Goal: Task Accomplishment & Management: Use online tool/utility

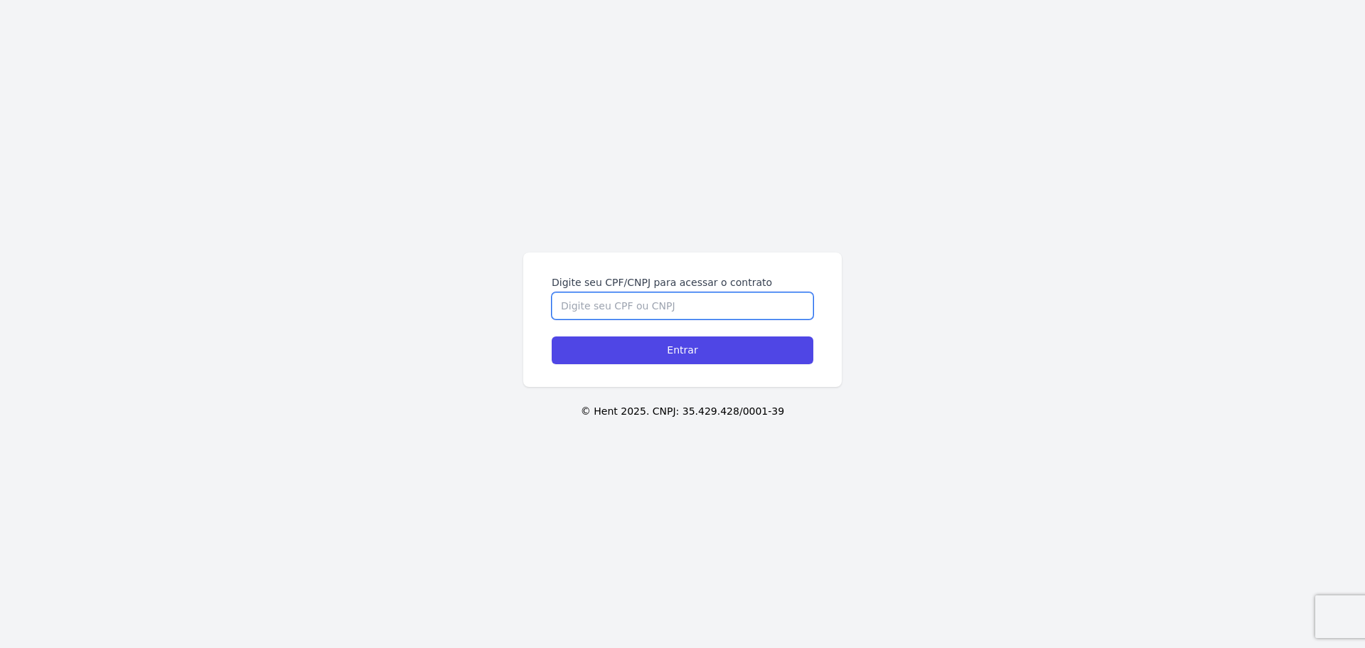
click at [629, 301] on input "Digite seu CPF/CNPJ para acessar o contrato" at bounding box center [683, 305] width 262 height 27
type input "07749379711"
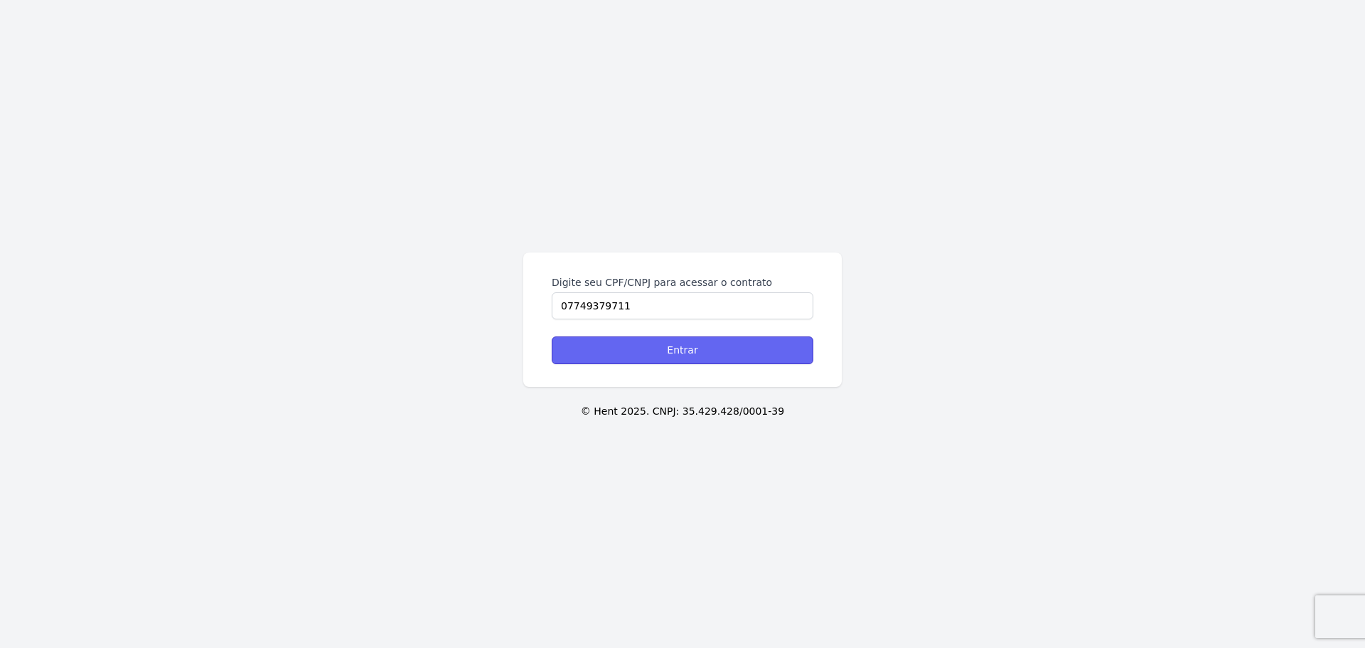
click at [686, 359] on input "Entrar" at bounding box center [683, 350] width 262 height 28
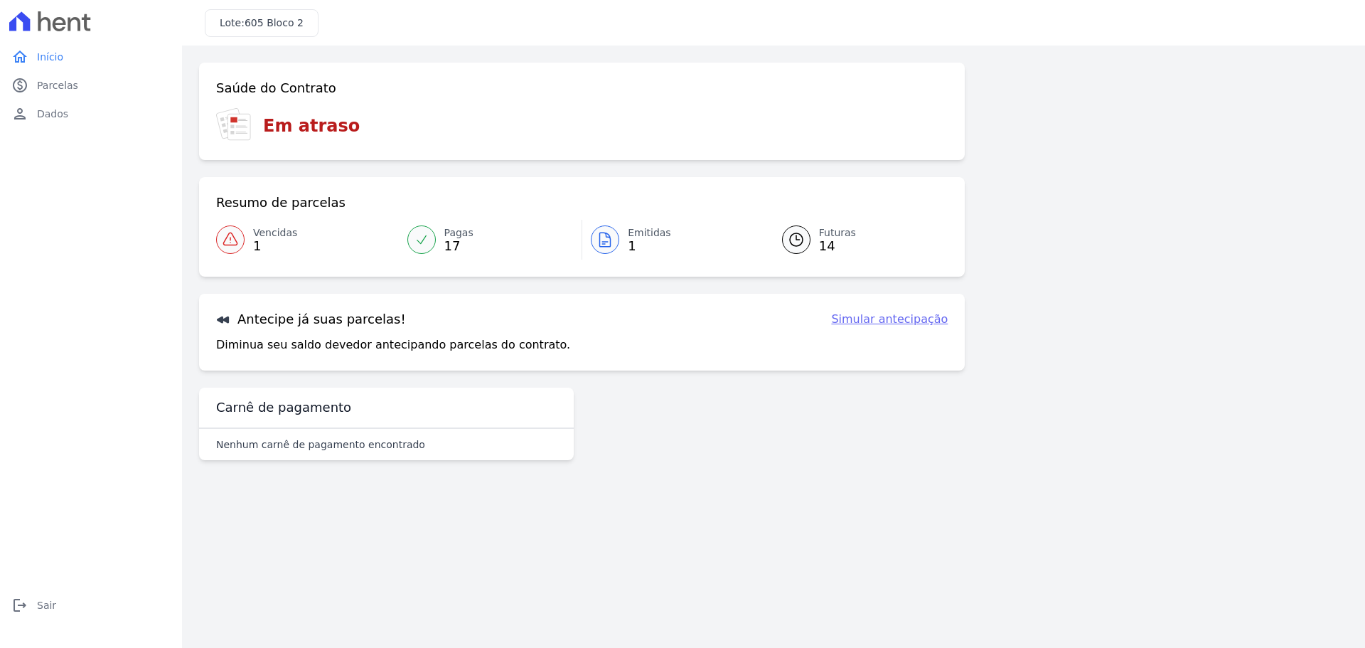
click at [282, 231] on span "Vencidas" at bounding box center [275, 232] width 44 height 15
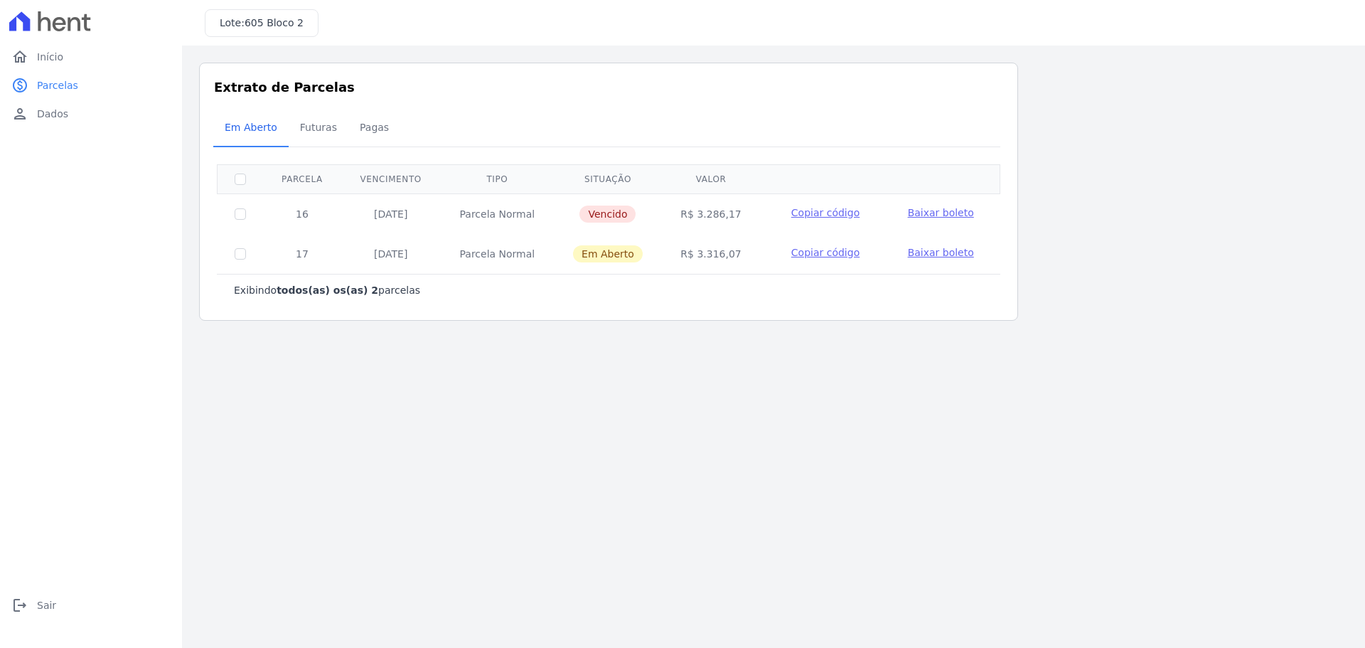
click at [950, 219] on link "Baixar boleto" at bounding box center [941, 213] width 66 height 14
